Goal: Entertainment & Leisure: Browse casually

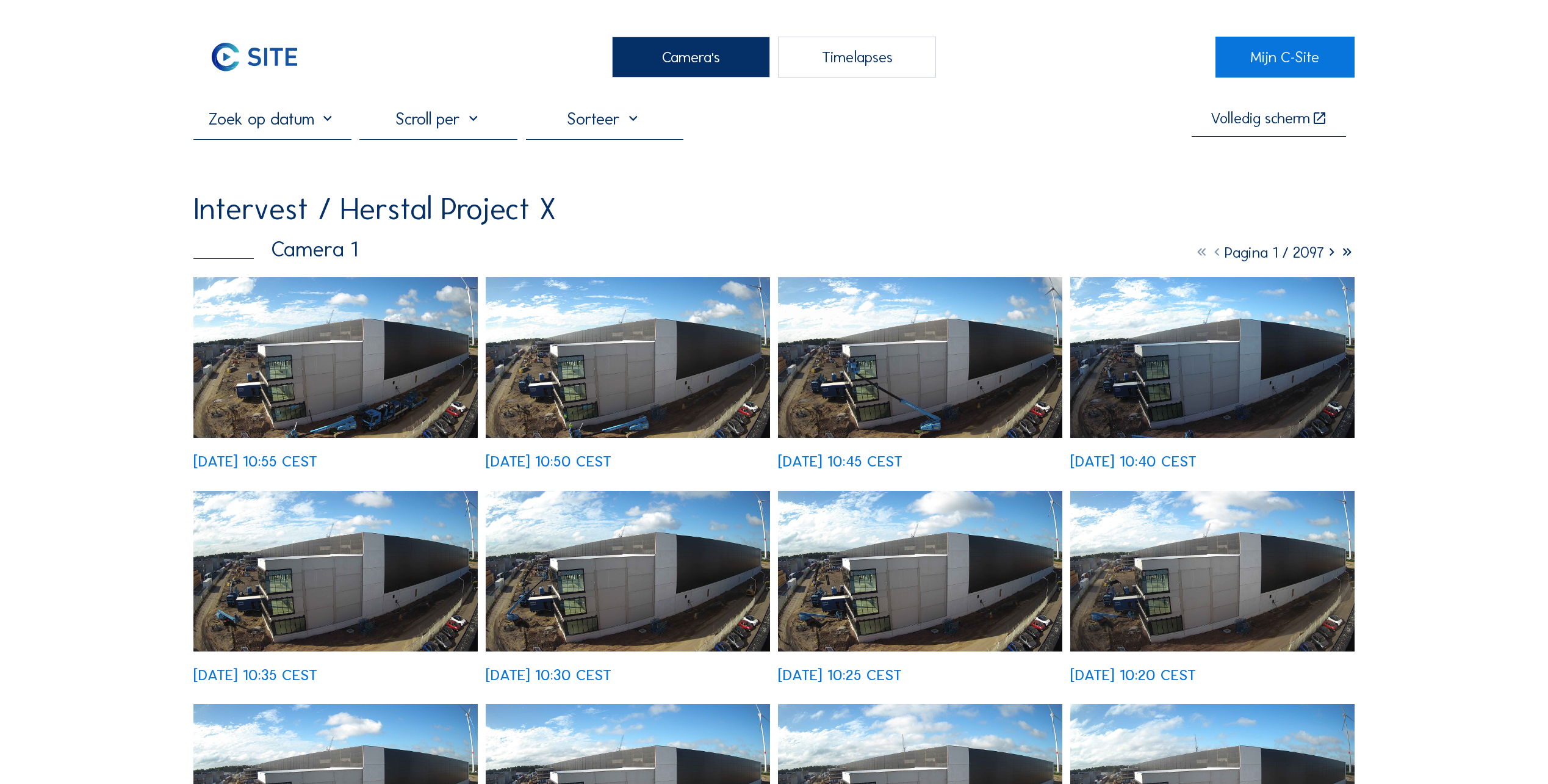
click at [309, 394] on img at bounding box center [336, 358] width 284 height 160
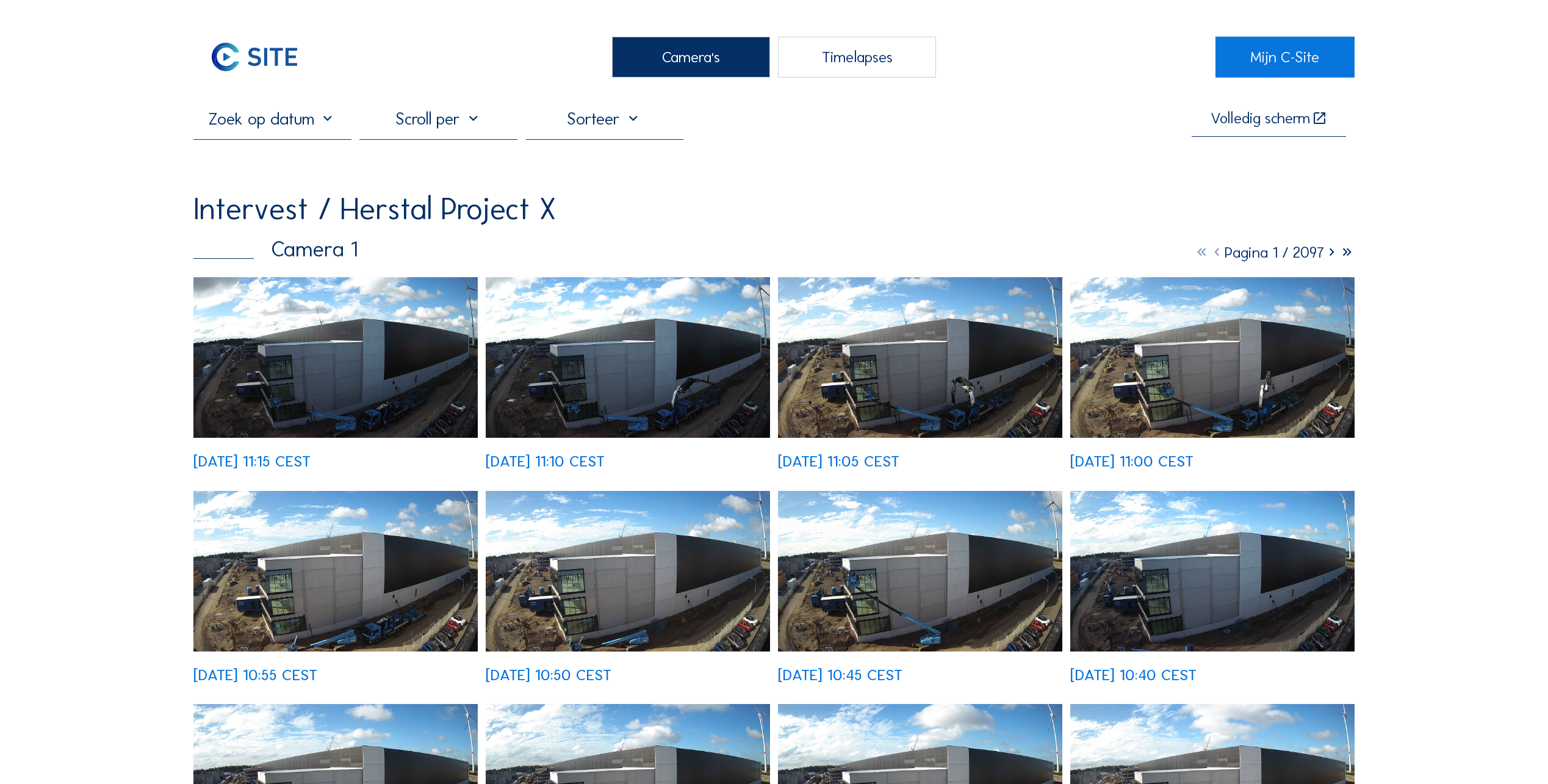
click at [641, 382] on img at bounding box center [628, 358] width 284 height 160
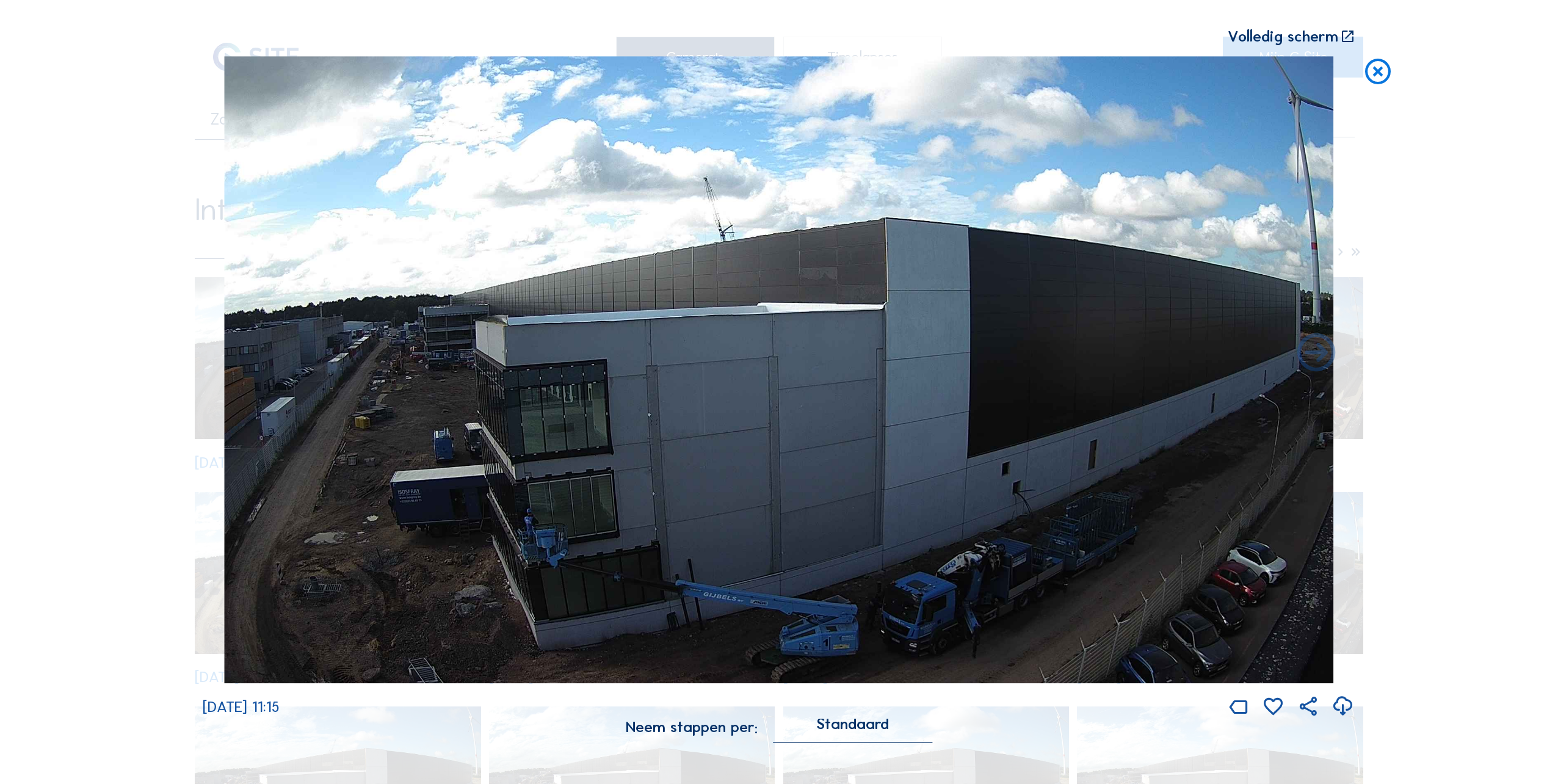
click at [1373, 74] on icon at bounding box center [1378, 72] width 31 height 32
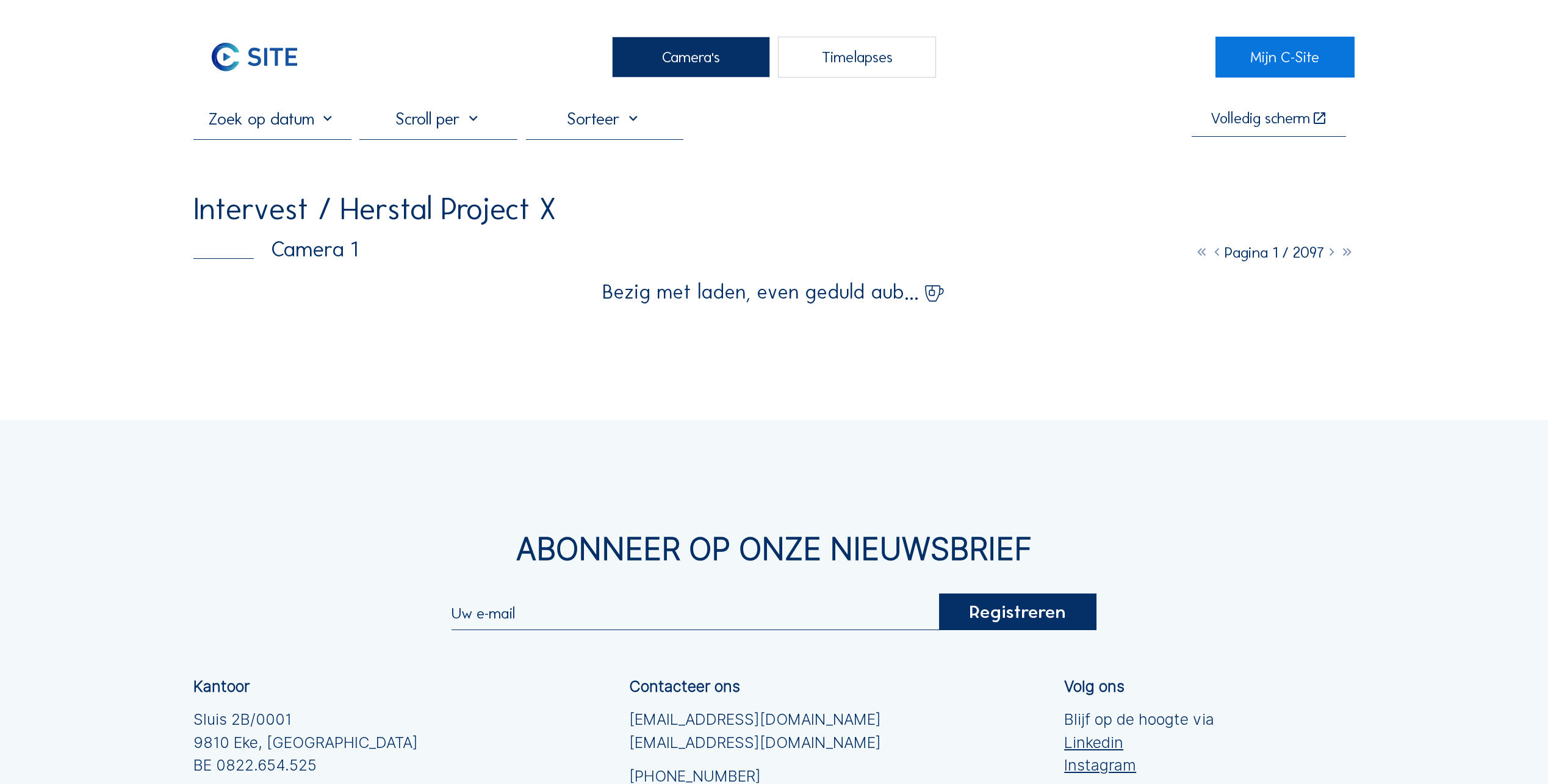
click at [685, 65] on div "Camera's" at bounding box center [690, 57] width 158 height 41
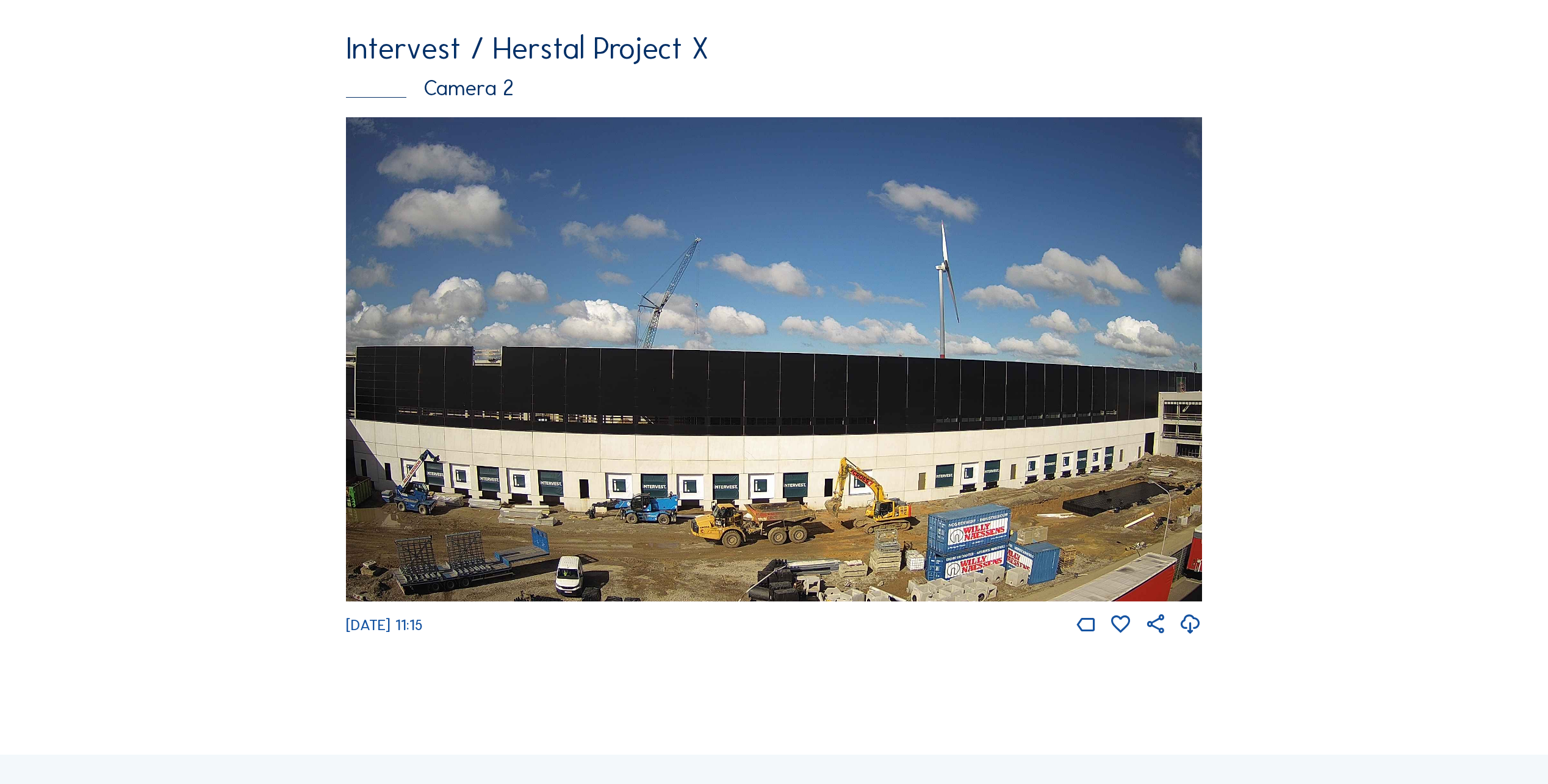
scroll to position [794, 0]
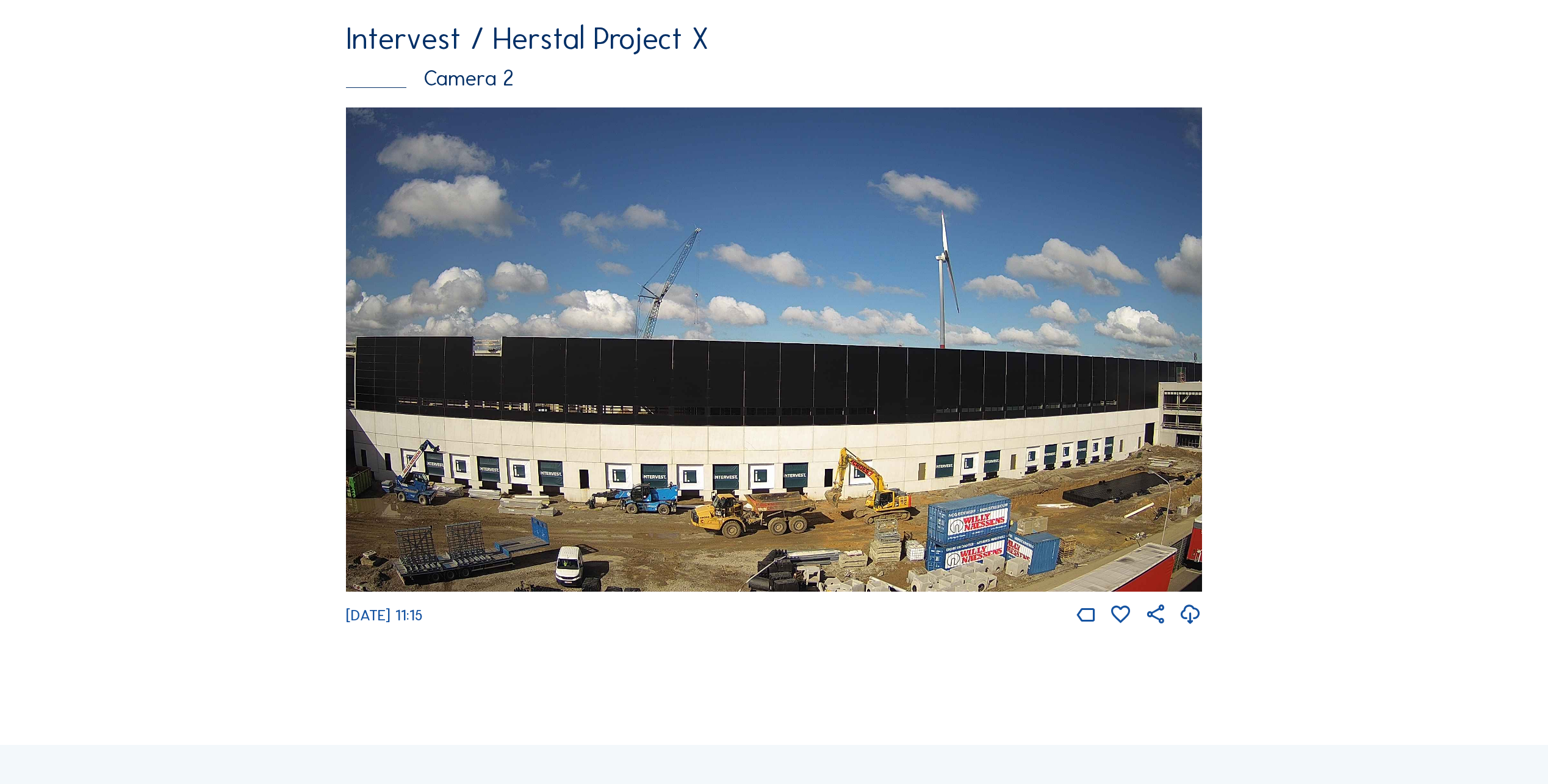
click at [930, 435] on img at bounding box center [774, 349] width 857 height 484
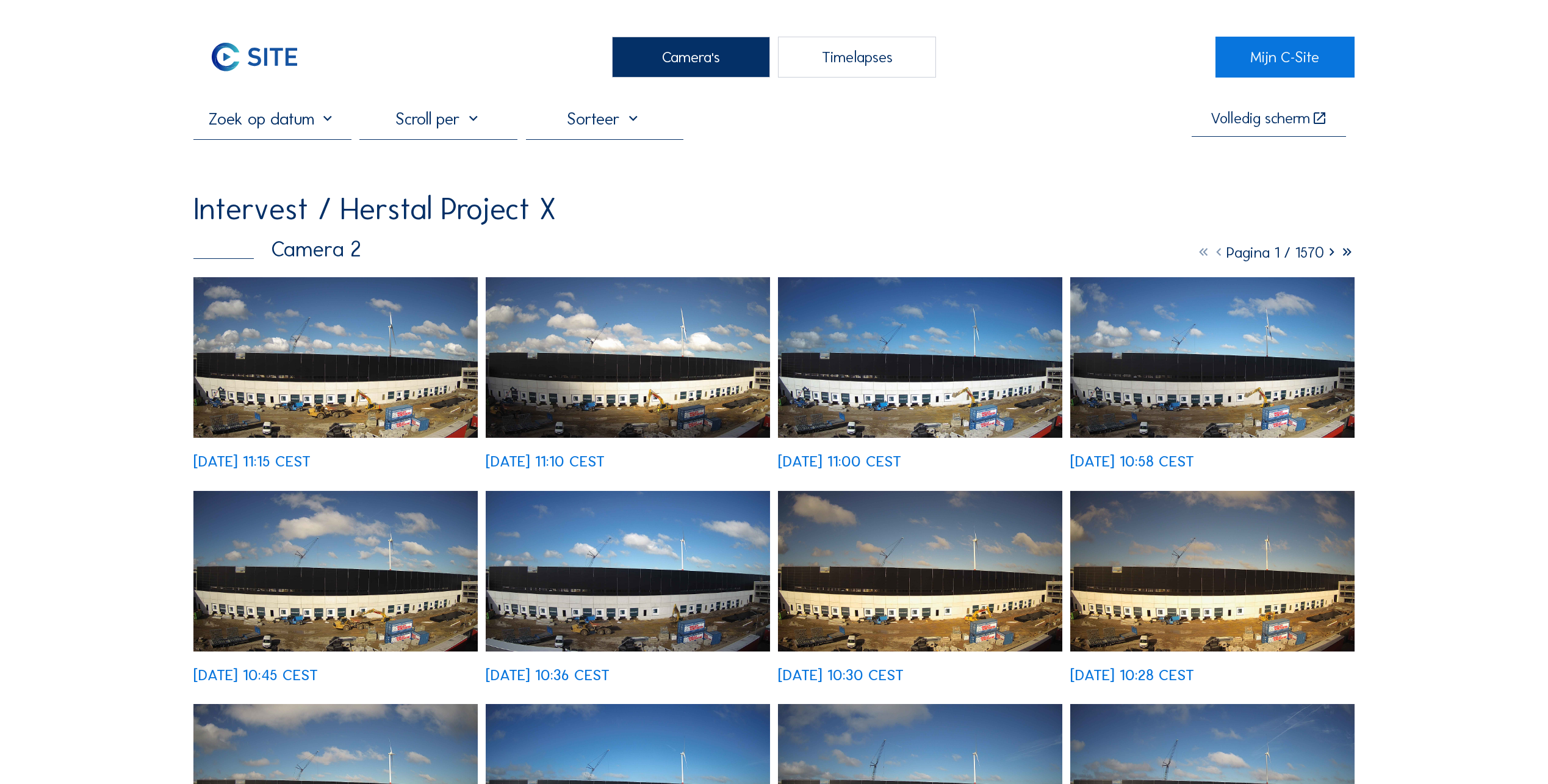
click at [399, 371] on img at bounding box center [336, 358] width 284 height 160
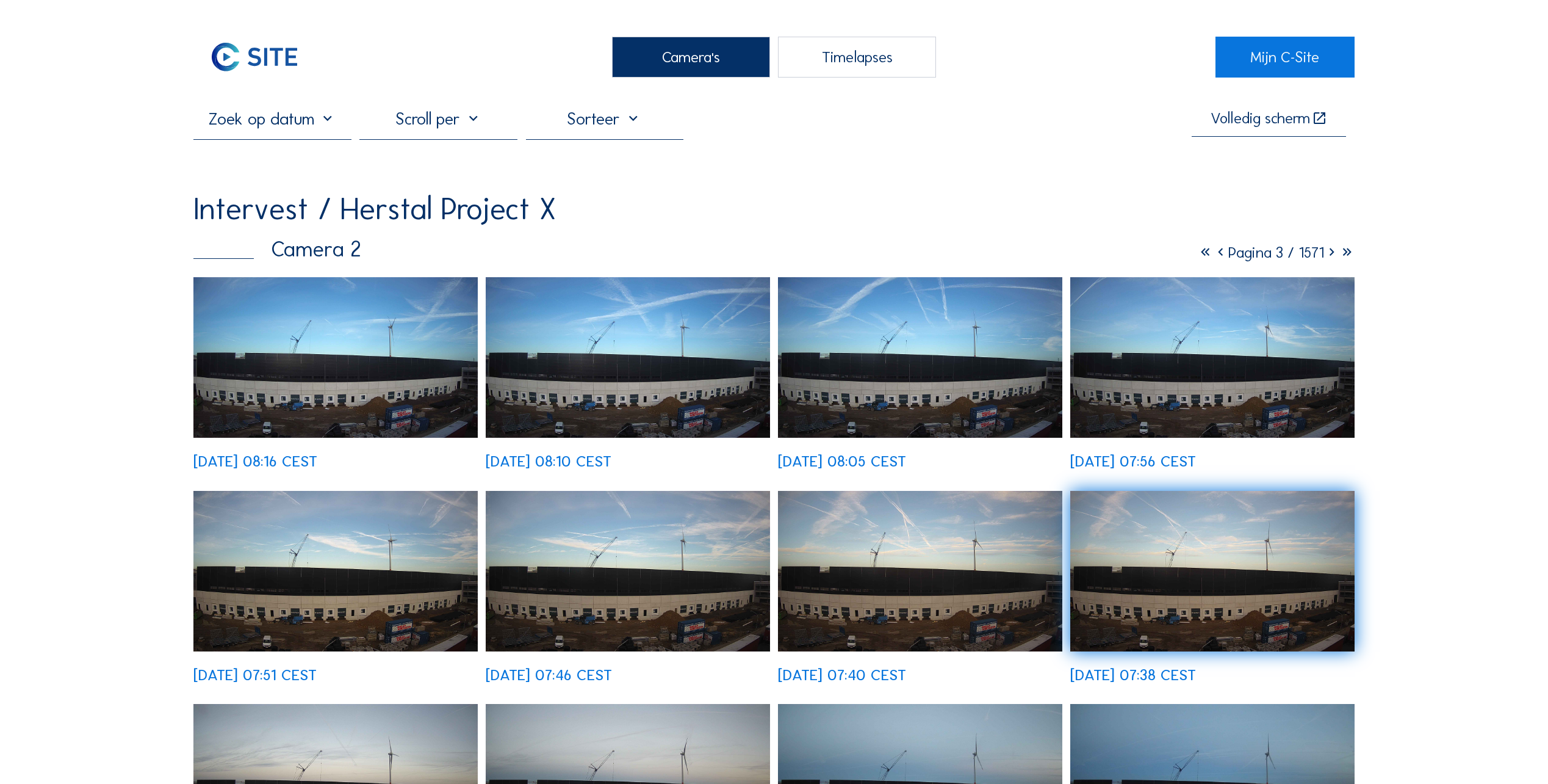
click at [696, 57] on div "Camera's" at bounding box center [690, 57] width 158 height 41
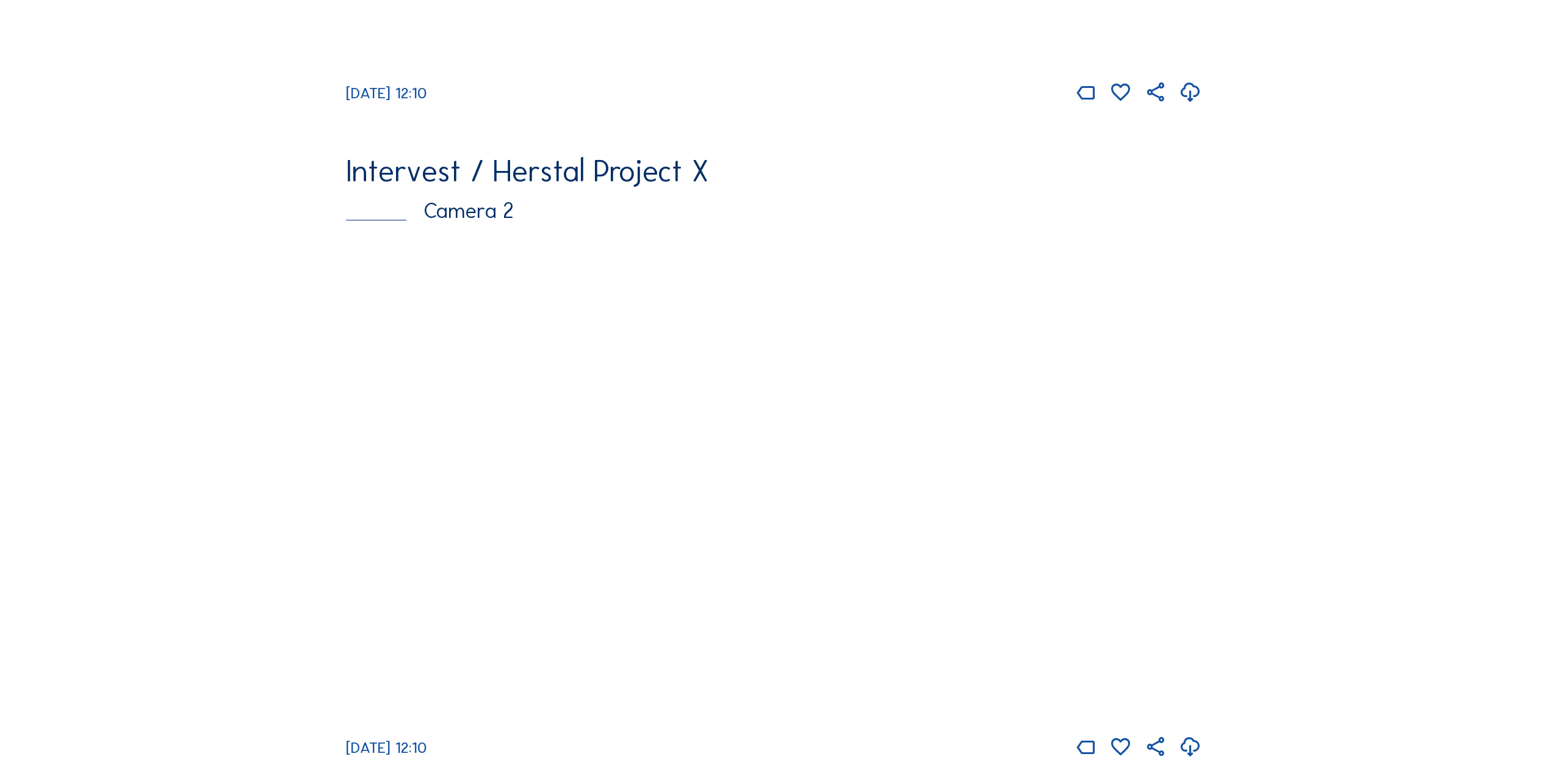
scroll to position [732, 0]
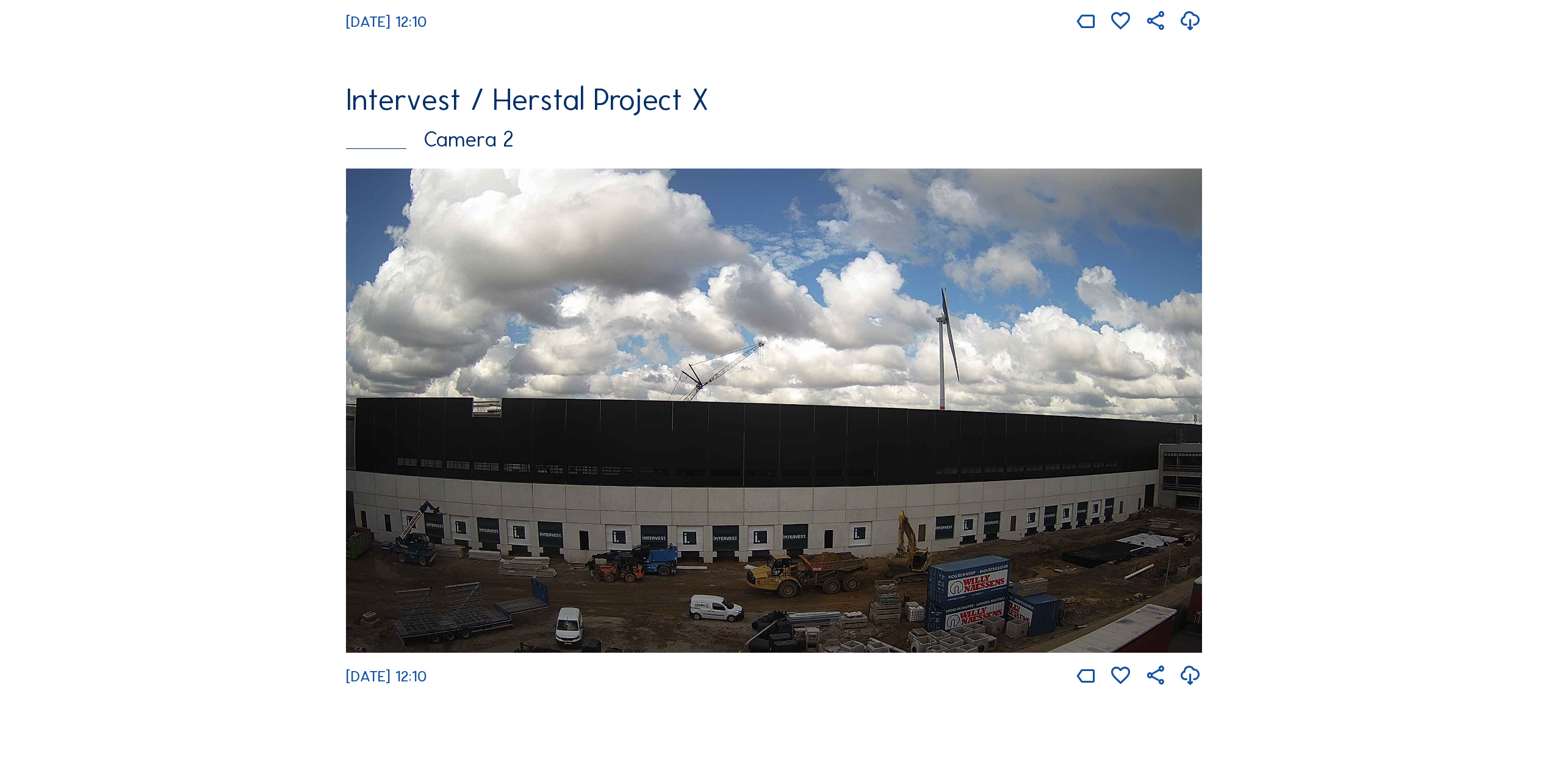
click at [689, 431] on img at bounding box center [774, 410] width 857 height 484
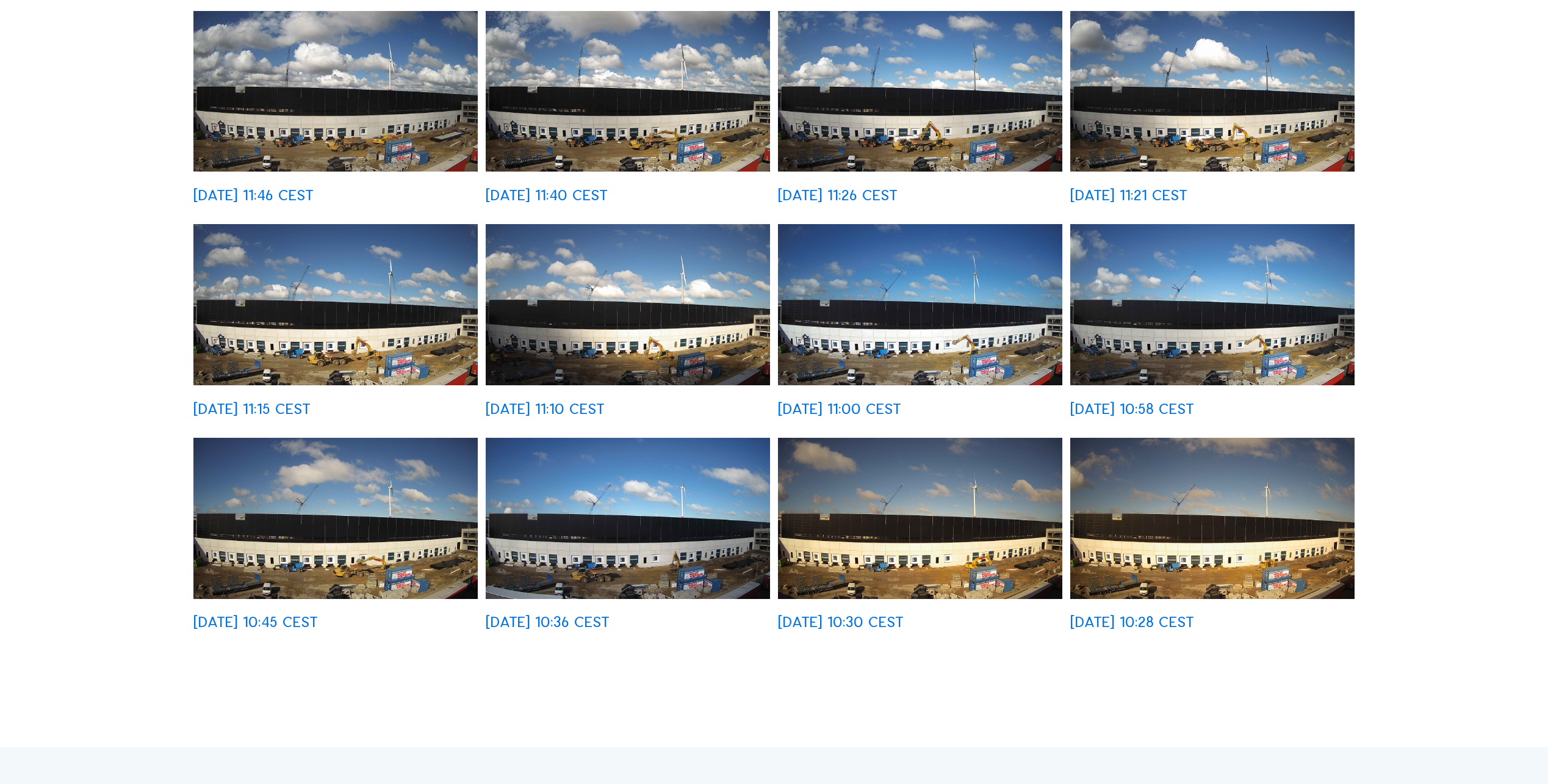
scroll to position [488, 0]
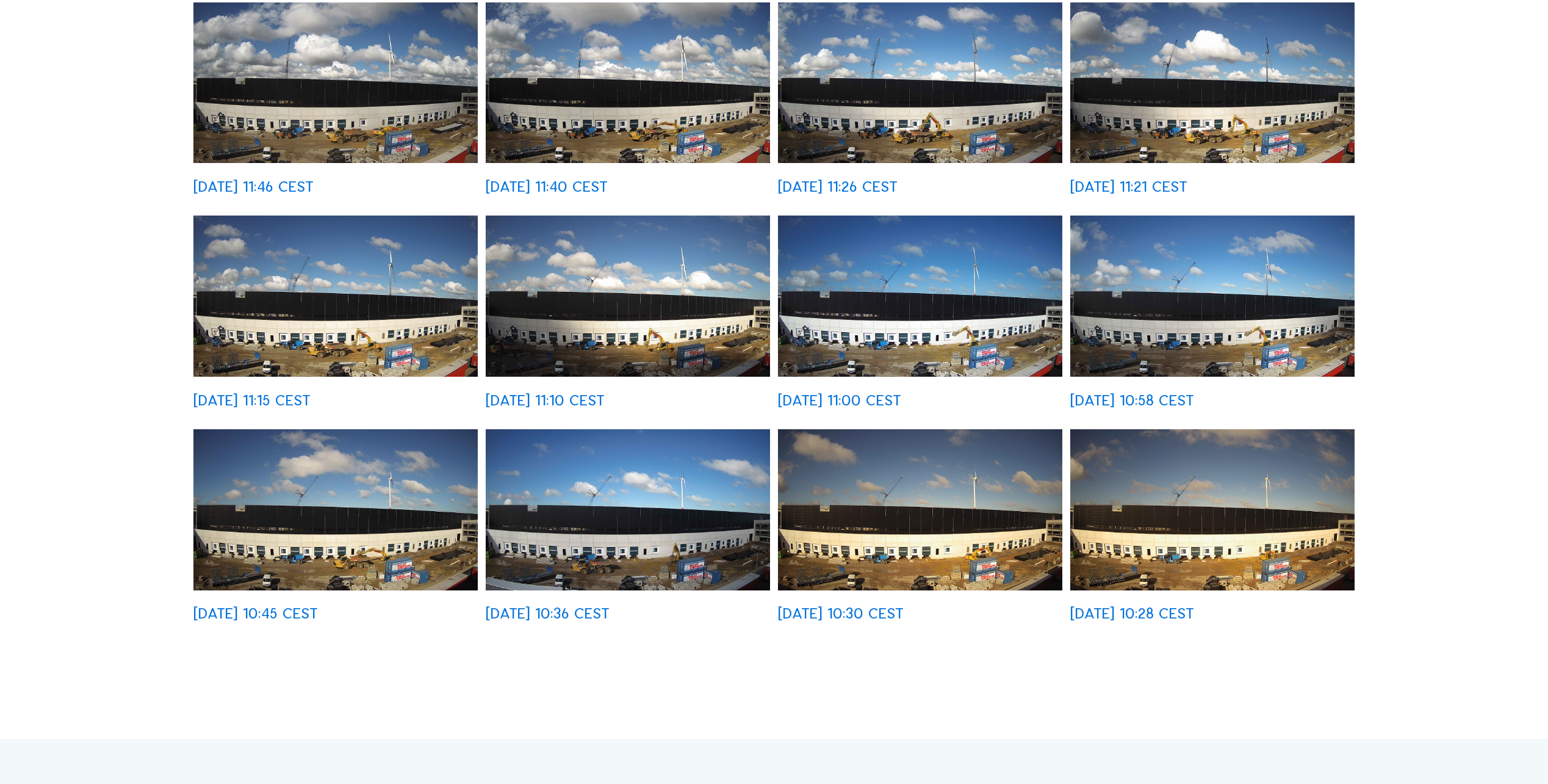
click at [1161, 524] on img at bounding box center [1212, 509] width 284 height 160
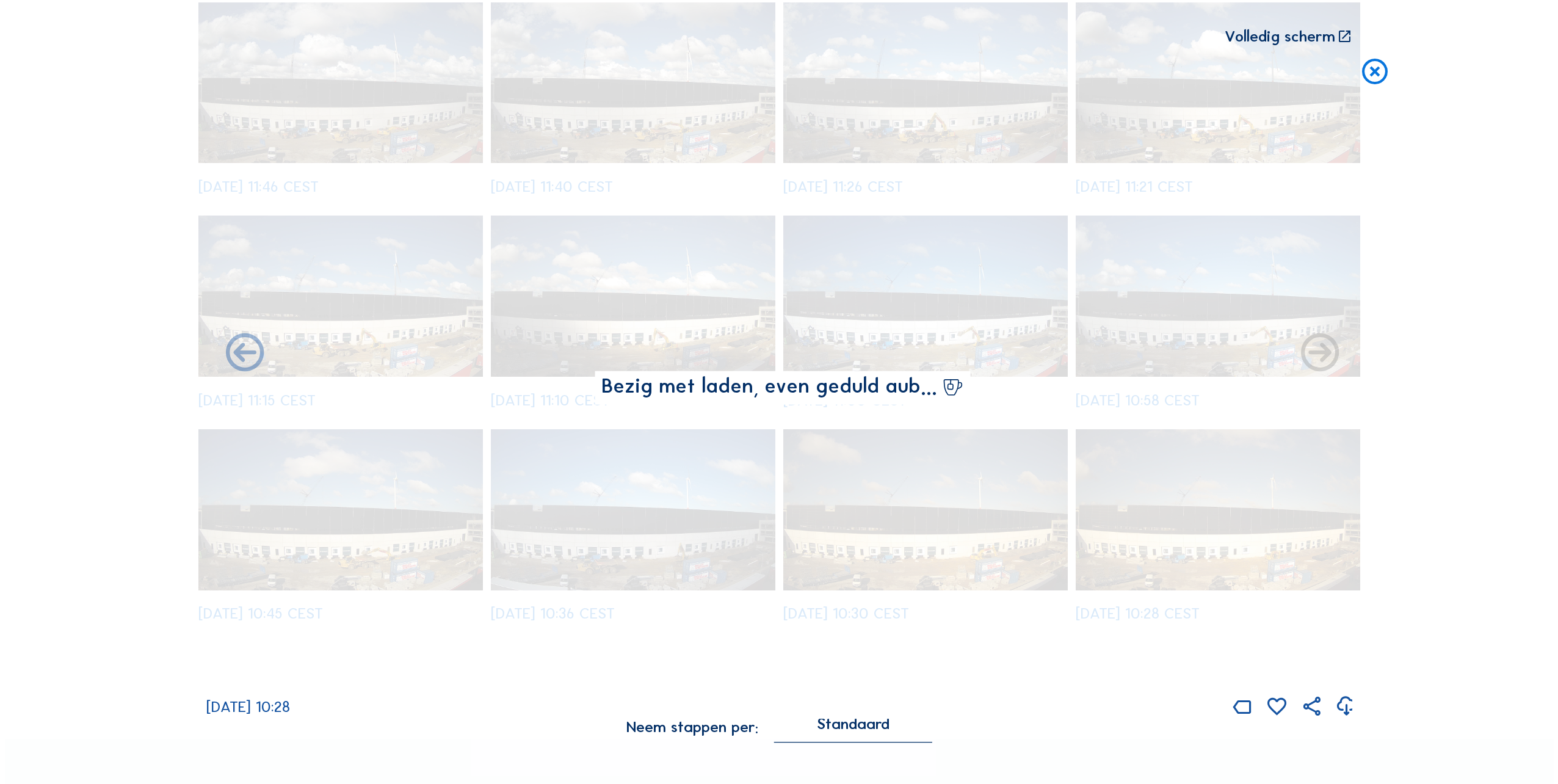
scroll to position [489, 0]
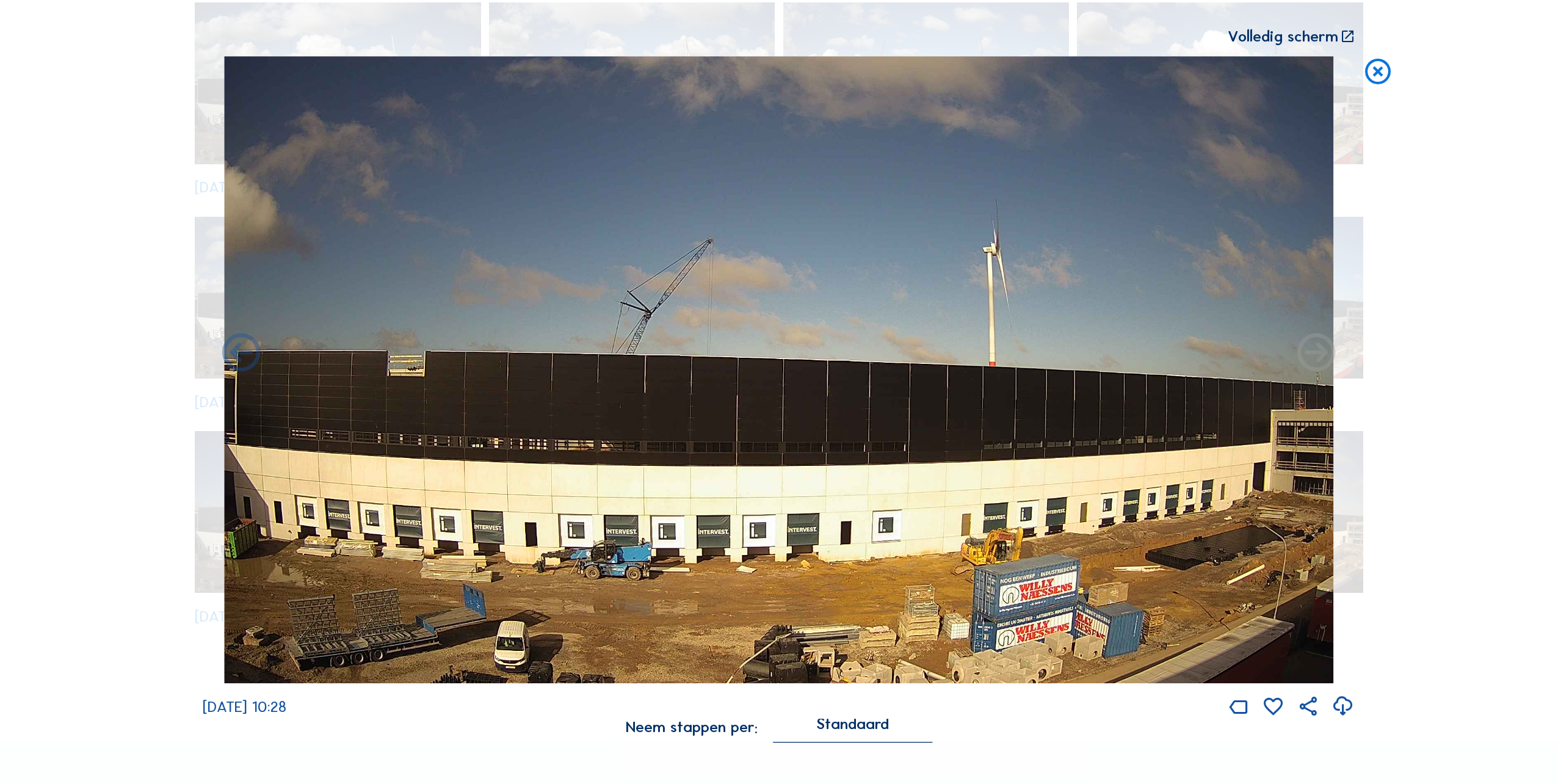
click at [1376, 71] on icon at bounding box center [1378, 72] width 31 height 32
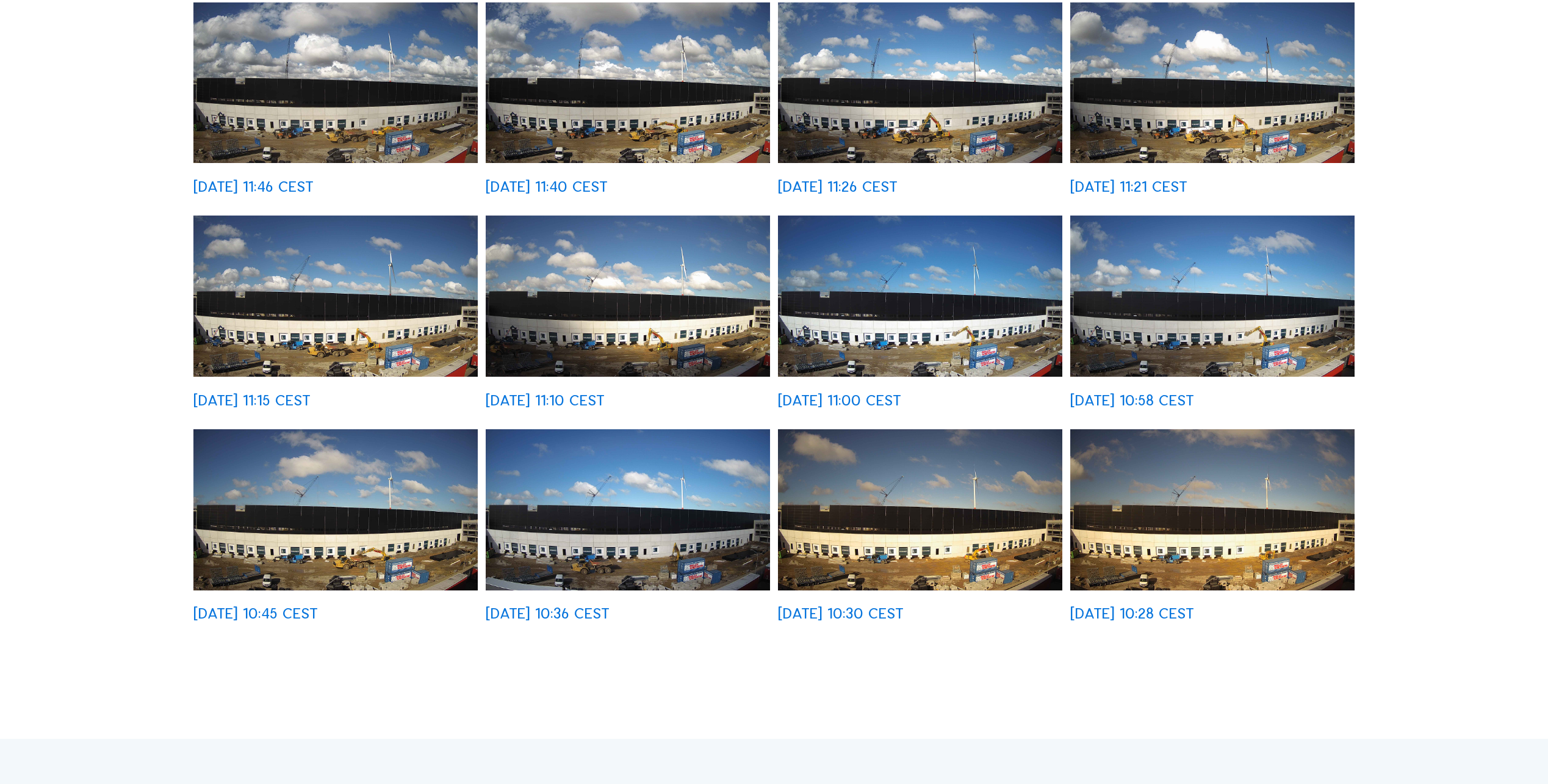
click at [969, 505] on img at bounding box center [920, 509] width 284 height 160
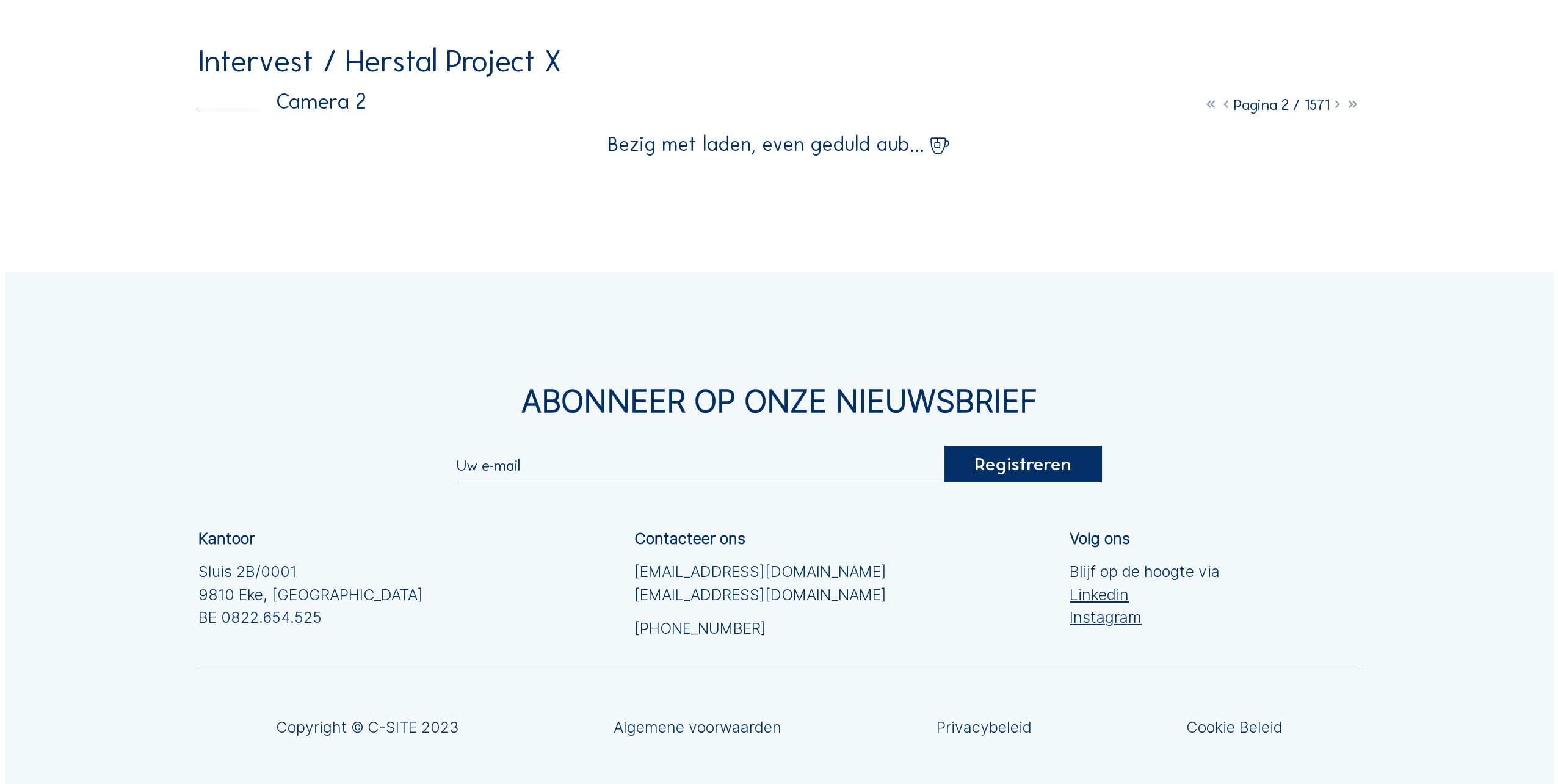
scroll to position [0, 0]
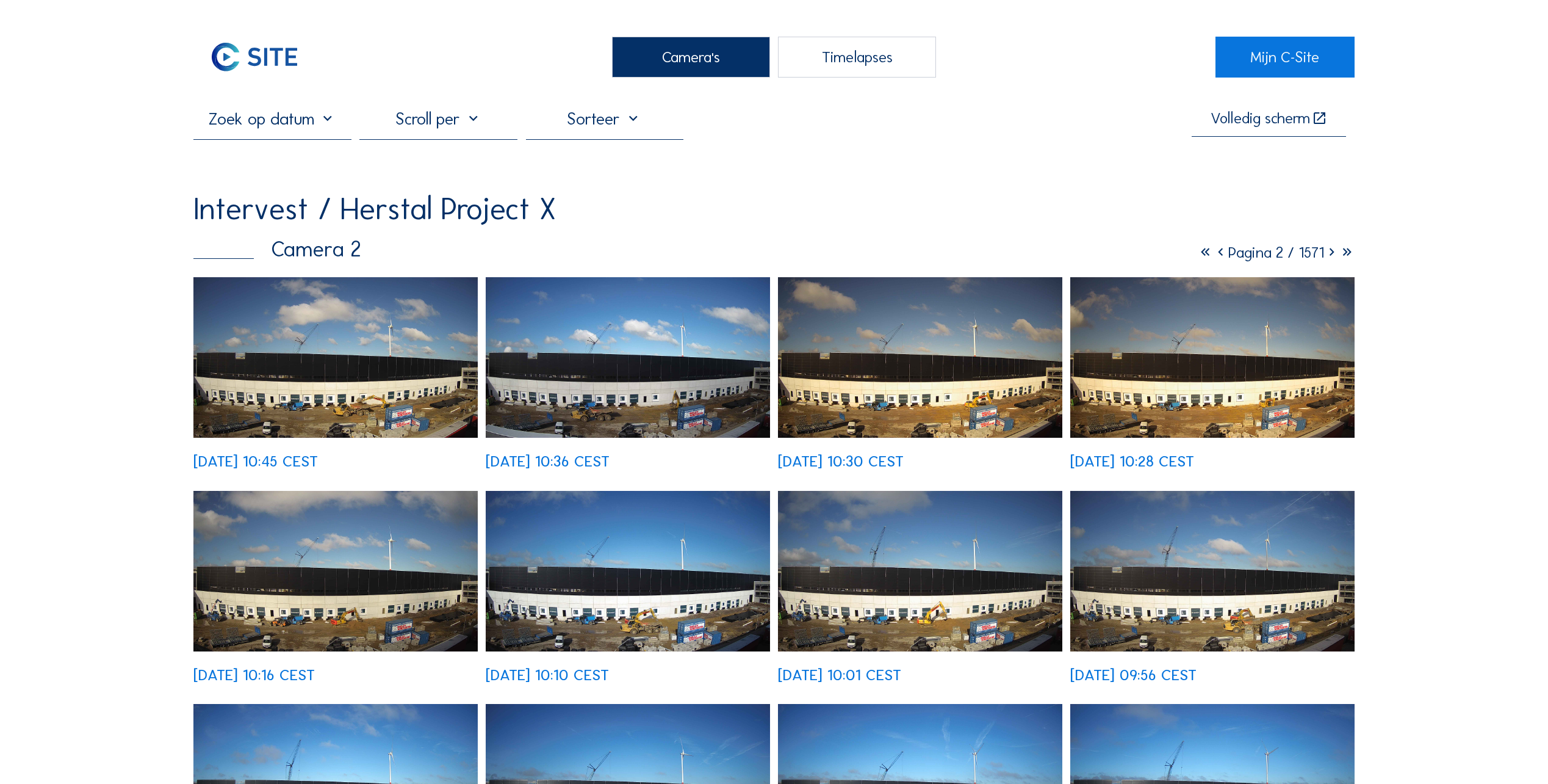
click at [679, 55] on div "Camera's" at bounding box center [690, 57] width 158 height 41
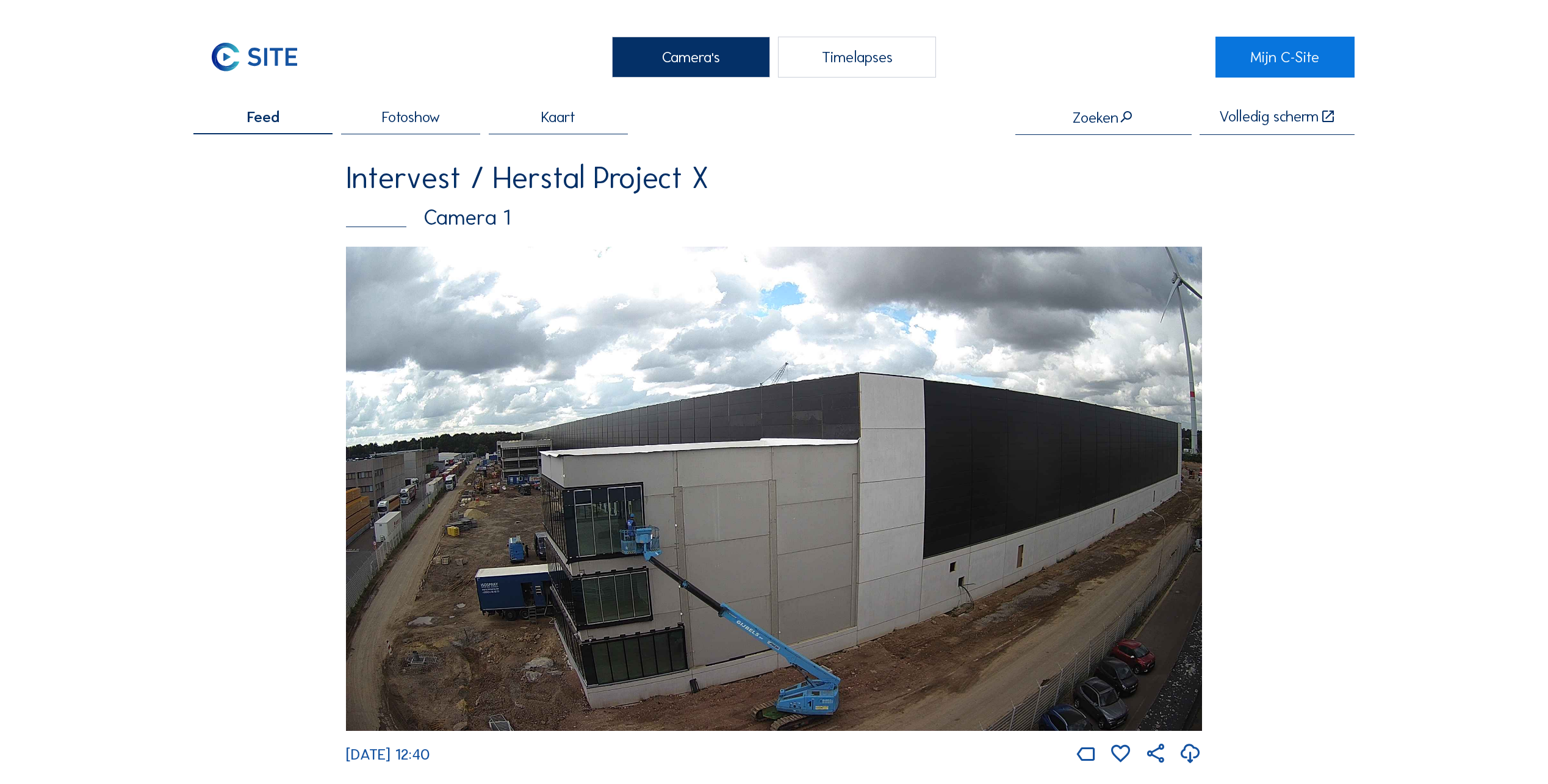
click at [585, 560] on img at bounding box center [774, 488] width 857 height 484
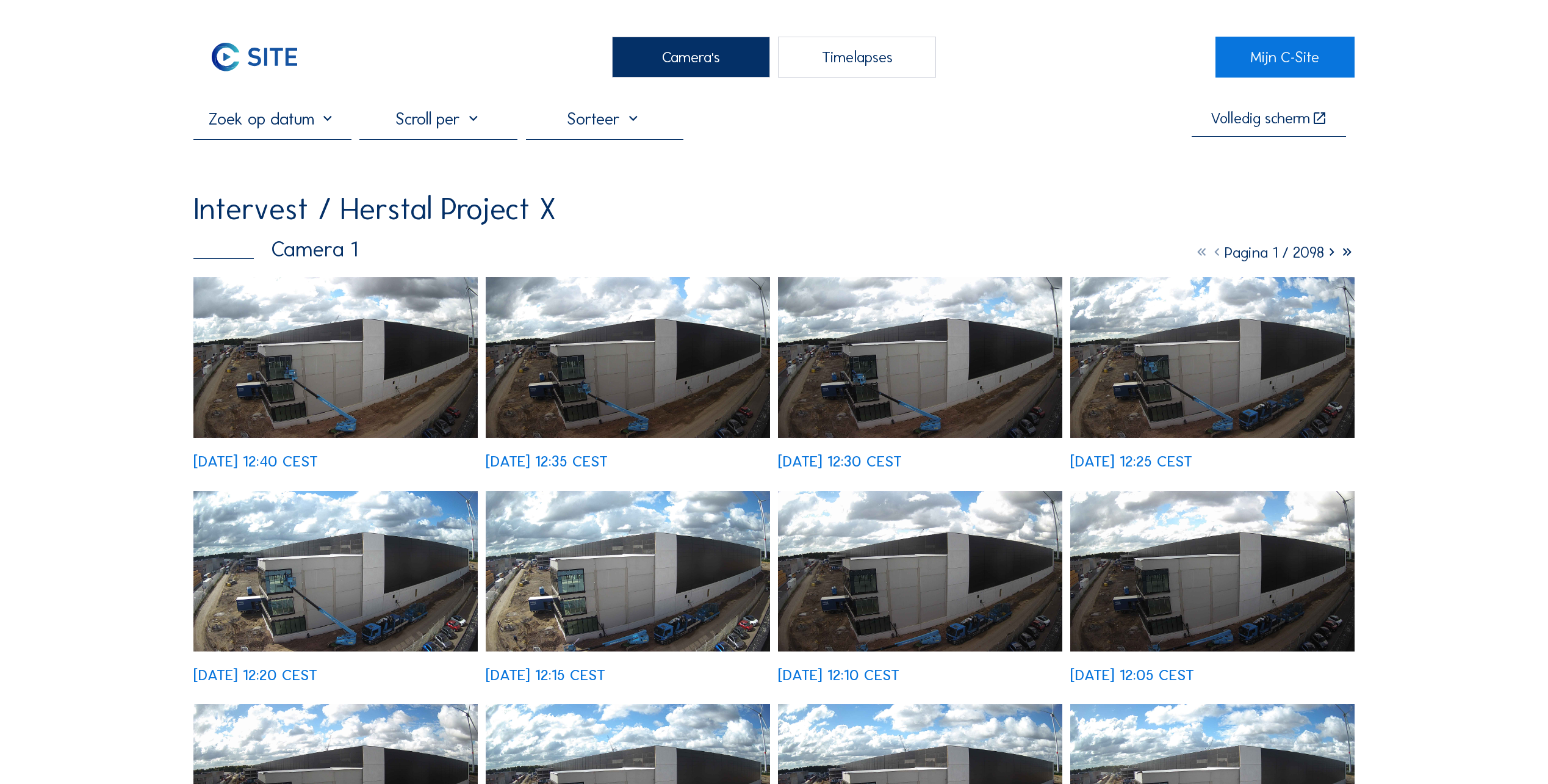
click at [280, 374] on img at bounding box center [336, 358] width 284 height 160
